Goal: Information Seeking & Learning: Find specific fact

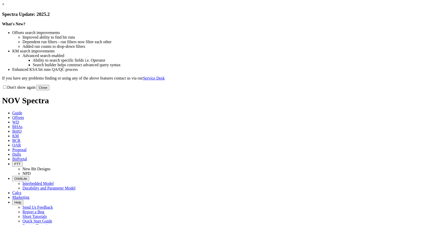
click at [49, 90] on button "Close" at bounding box center [42, 87] width 13 height 5
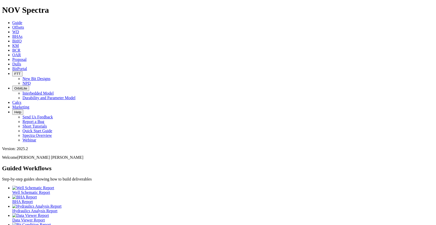
click at [24, 25] on span "Offsets" at bounding box center [18, 27] width 12 height 4
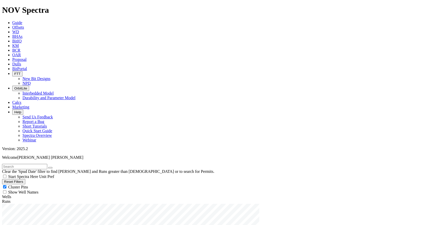
click at [35, 164] on input "text" at bounding box center [24, 166] width 45 height 5
paste input "TEEKIT-5"
type input "TEEKIT-5"
click at [55, 167] on icon "submit" at bounding box center [55, 167] width 0 height 0
click at [22, 179] on button "Reset Filters" at bounding box center [13, 181] width 23 height 5
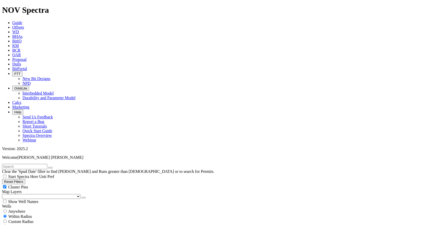
click at [25, 209] on span "Anywhere" at bounding box center [16, 211] width 17 height 4
radio input "true"
radio input "false"
click at [47, 164] on input "text" at bounding box center [24, 166] width 45 height 5
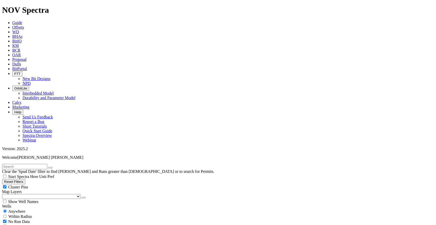
paste input "TEEKIT-5"
type input "TEEKIT-5"
click at [55, 167] on icon "submit" at bounding box center [55, 167] width 0 height 0
drag, startPoint x: 368, startPoint y: 144, endPoint x: 360, endPoint y: 144, distance: 7.9
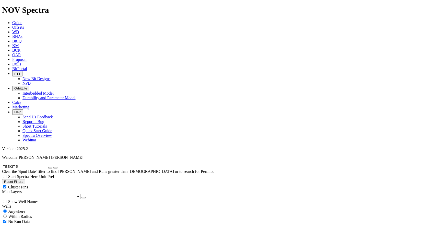
drag, startPoint x: 360, startPoint y: 144, endPoint x: 378, endPoint y: 144, distance: 18.1
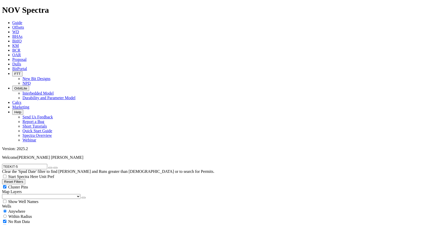
drag, startPoint x: 373, startPoint y: 176, endPoint x: 396, endPoint y: 178, distance: 22.9
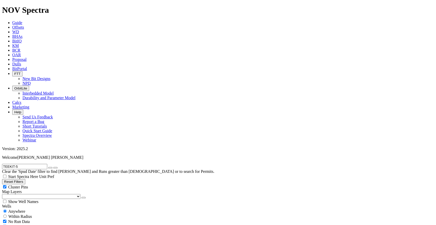
drag, startPoint x: 367, startPoint y: 165, endPoint x: 383, endPoint y: 174, distance: 18.9
drag, startPoint x: 61, startPoint y: 21, endPoint x: 61, endPoint y: 33, distance: 11.8
click at [50, 167] on icon "button" at bounding box center [50, 167] width 0 height 0
radio input "false"
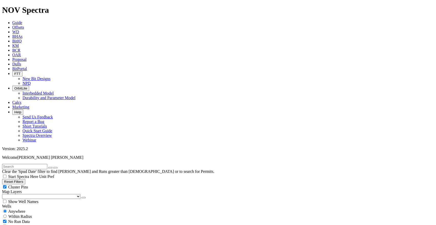
radio input "true"
click at [25, 179] on button "Reset Filters" at bounding box center [13, 181] width 23 height 5
type input "[DATE]"
click at [25, 179] on button "Reset Filters" at bounding box center [13, 181] width 23 height 5
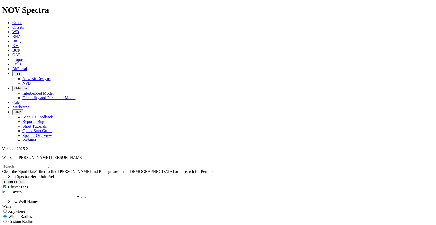
click at [23, 209] on span "Anywhere" at bounding box center [16, 211] width 17 height 4
radio input "true"
radio input "false"
click at [37, 164] on input "text" at bounding box center [24, 166] width 45 height 5
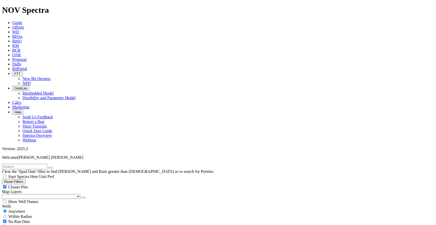
paste input "CHEMOURS-1"
type input "CHEMOURS-1"
drag, startPoint x: 368, startPoint y: 139, endPoint x: 353, endPoint y: 139, distance: 14.5
drag, startPoint x: 353, startPoint y: 139, endPoint x: 371, endPoint y: 161, distance: 27.9
